Goal: Transaction & Acquisition: Subscribe to service/newsletter

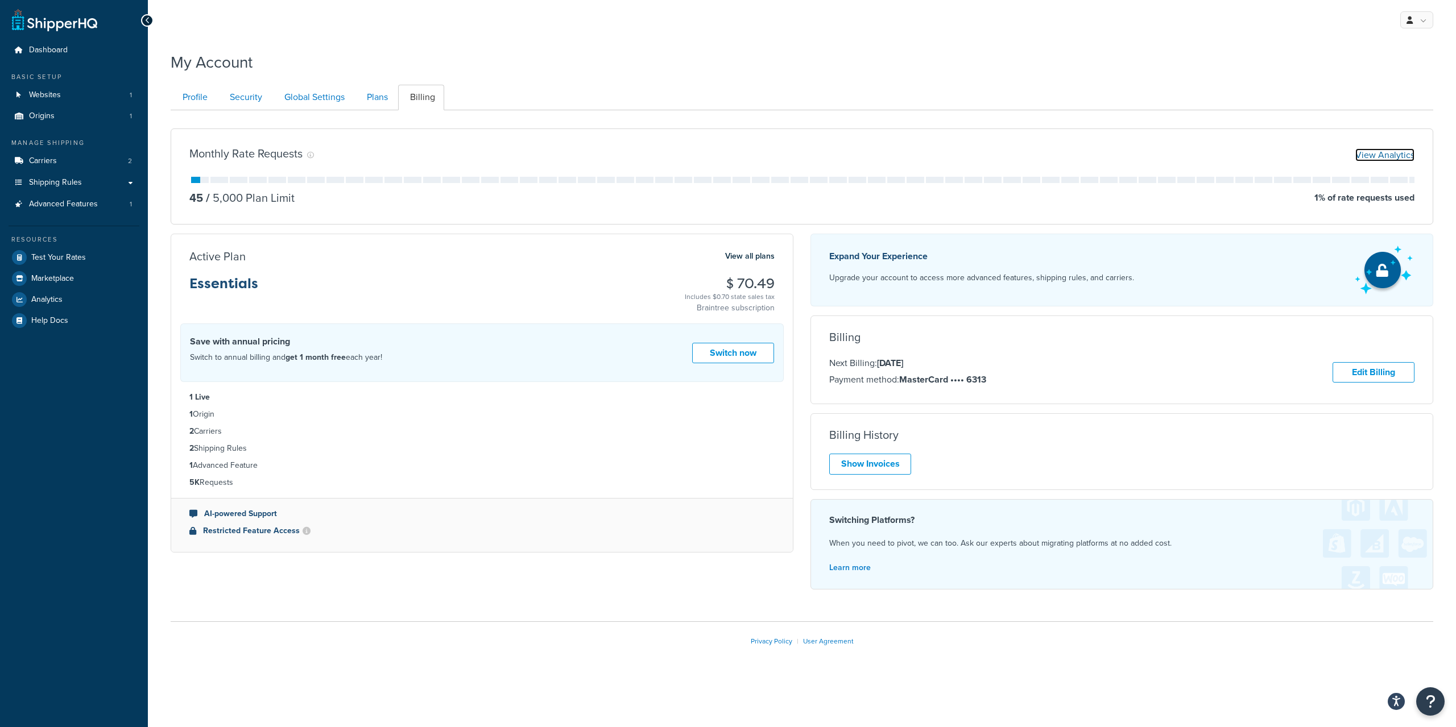
click at [1393, 160] on link "View Analytics" at bounding box center [1384, 154] width 59 height 13
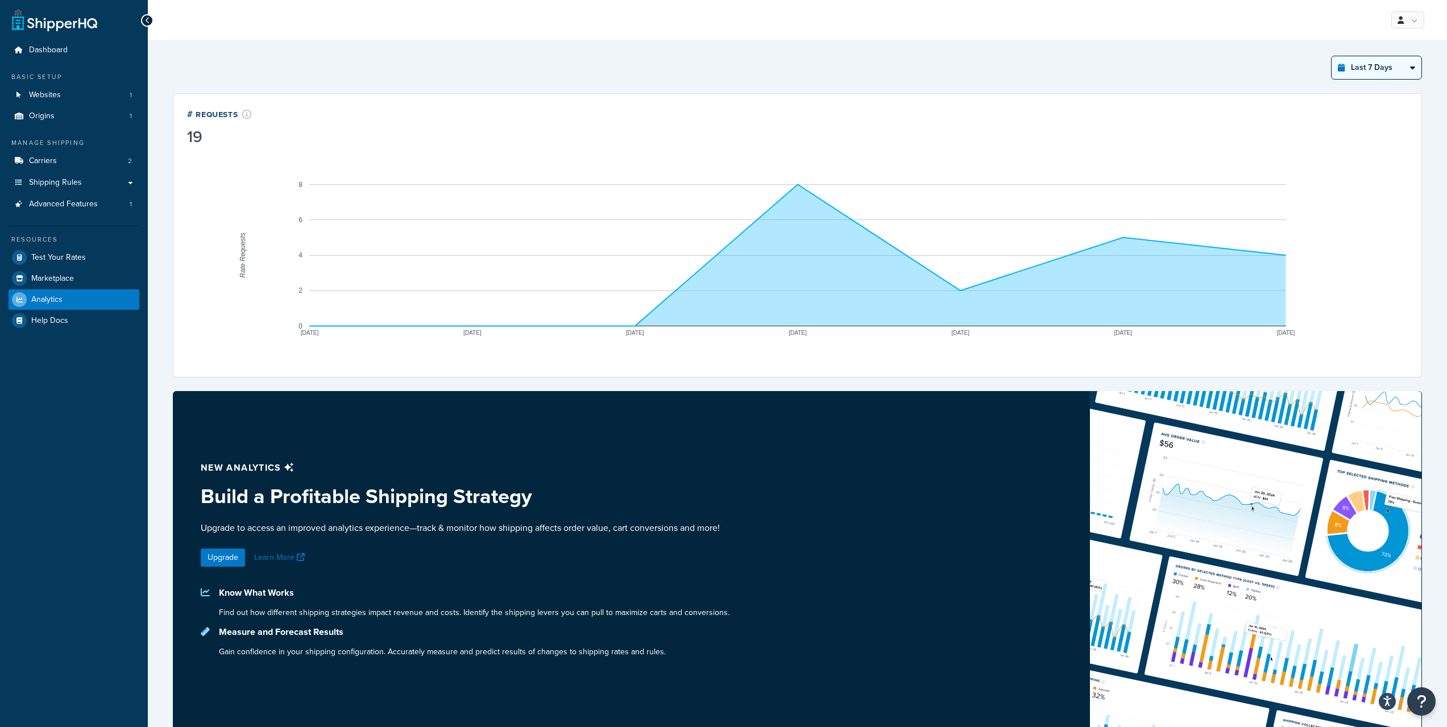
click at [1370, 66] on select "Last 24 Hours Last 7 Days Last 30 Days Last 3 Months Last 6 Months Last 12 Mont…" at bounding box center [1377, 67] width 90 height 23
select select "last_year"
click at [1332, 56] on select "Last 24 Hours Last 7 Days Last 30 Days Last 3 Months Last 6 Months Last 12 Mont…" at bounding box center [1377, 67] width 90 height 23
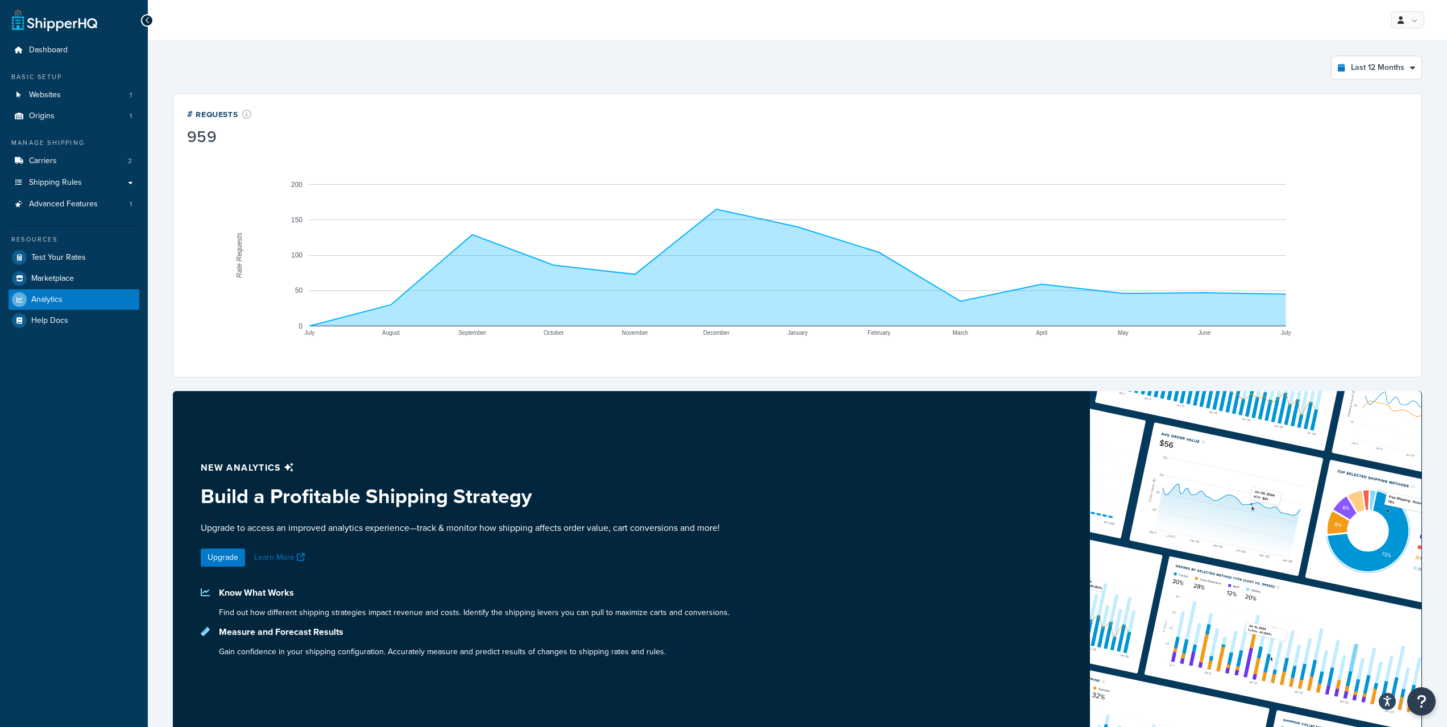
click at [150, 22] on div at bounding box center [147, 20] width 13 height 13
click at [60, 111] on link "Origins 1" at bounding box center [74, 116] width 131 height 21
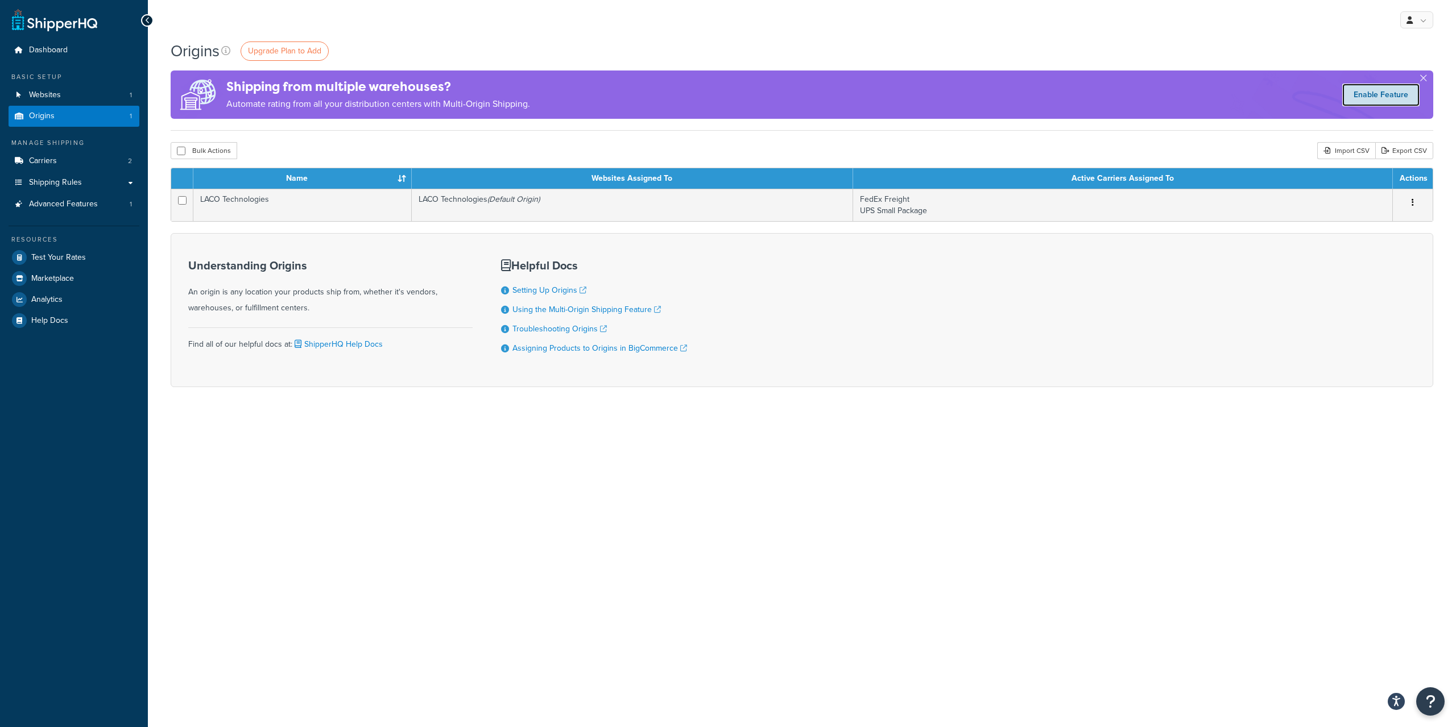
click at [1353, 100] on link "Enable Feature" at bounding box center [1380, 95] width 77 height 23
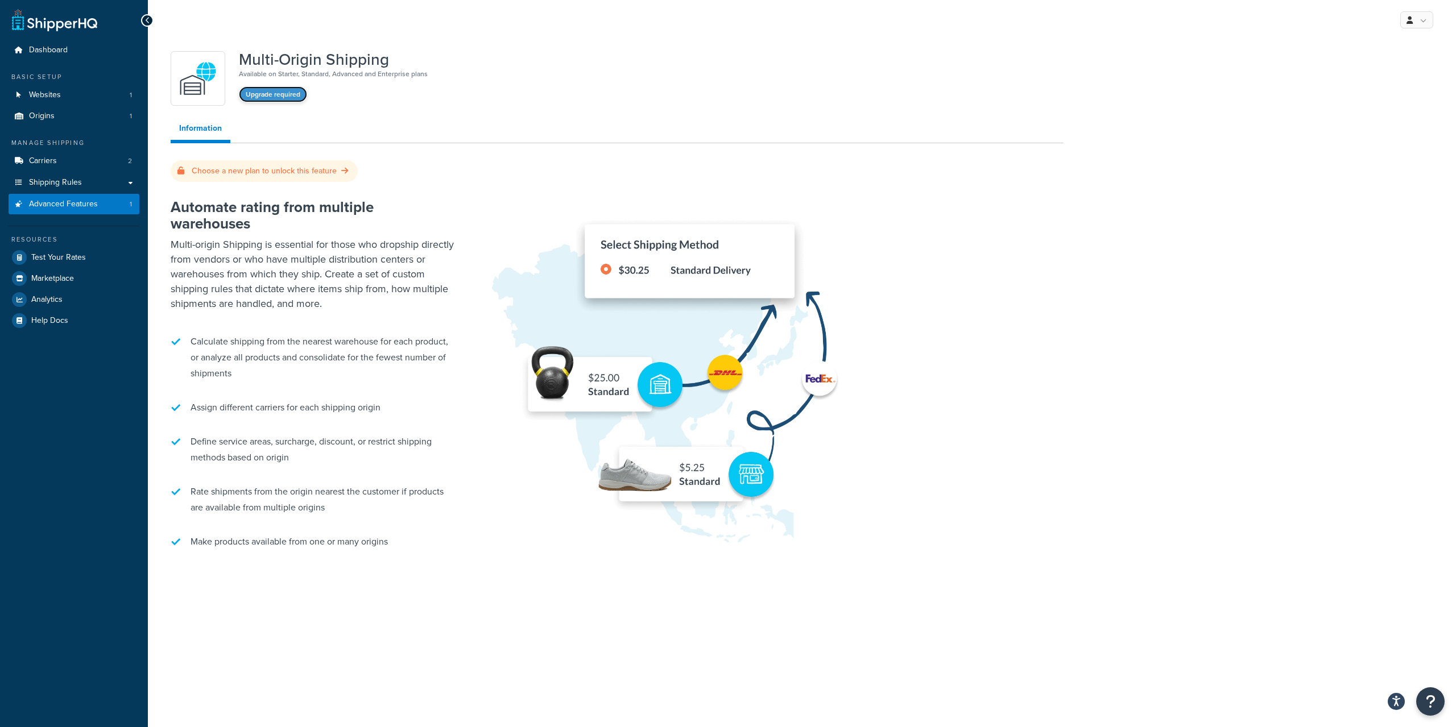
click at [279, 93] on button "Upgrade required" at bounding box center [273, 94] width 68 height 16
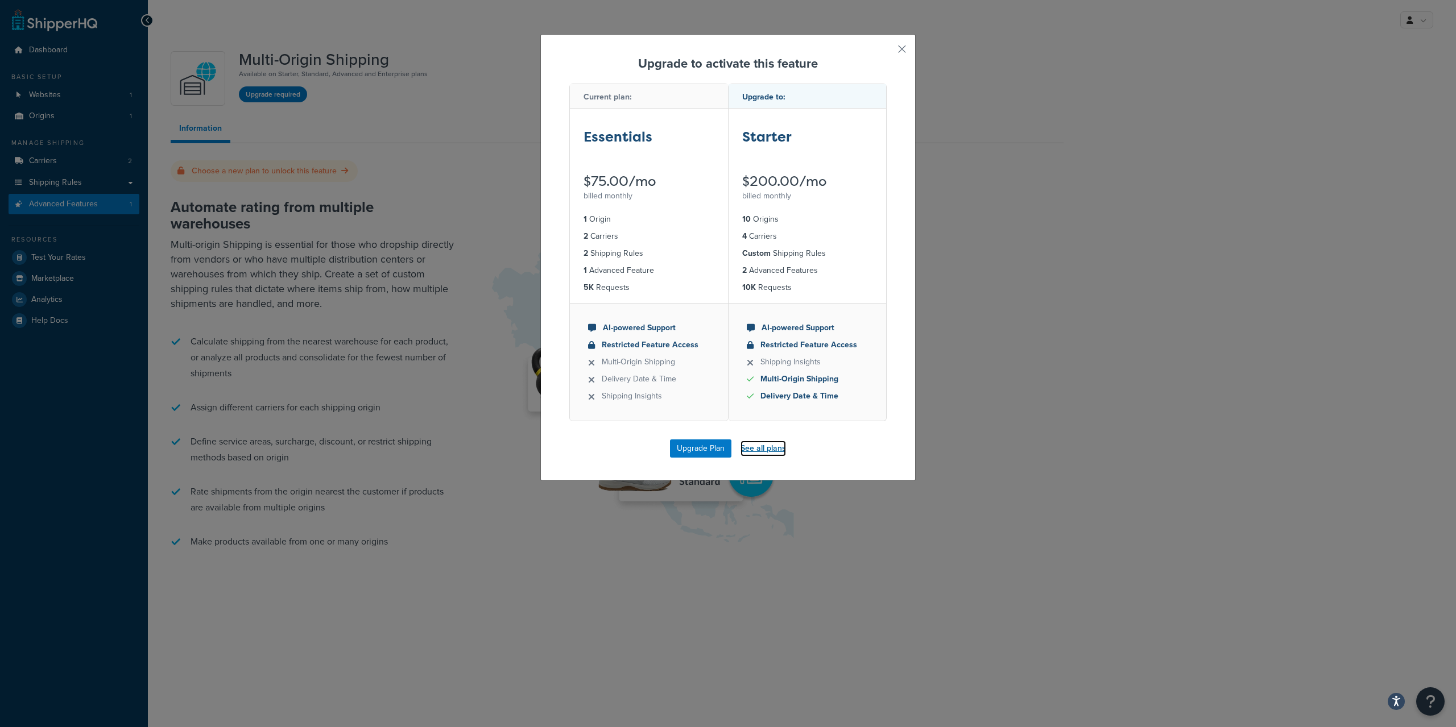
click at [765, 450] on link "See all plans" at bounding box center [762, 449] width 45 height 16
